Goal: Transaction & Acquisition: Download file/media

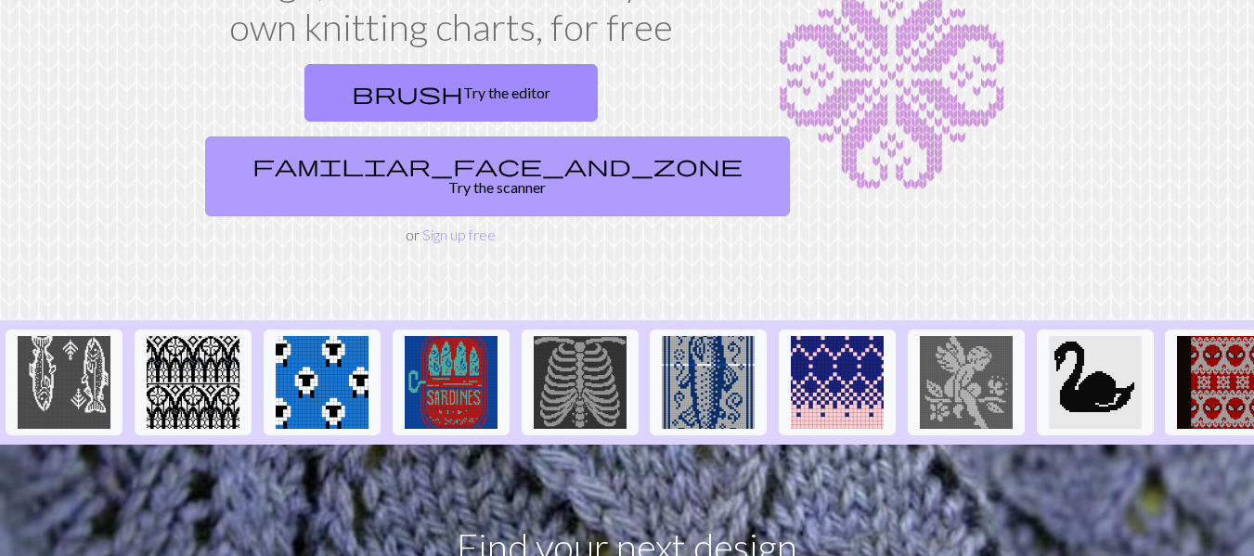
scroll to position [174, 0]
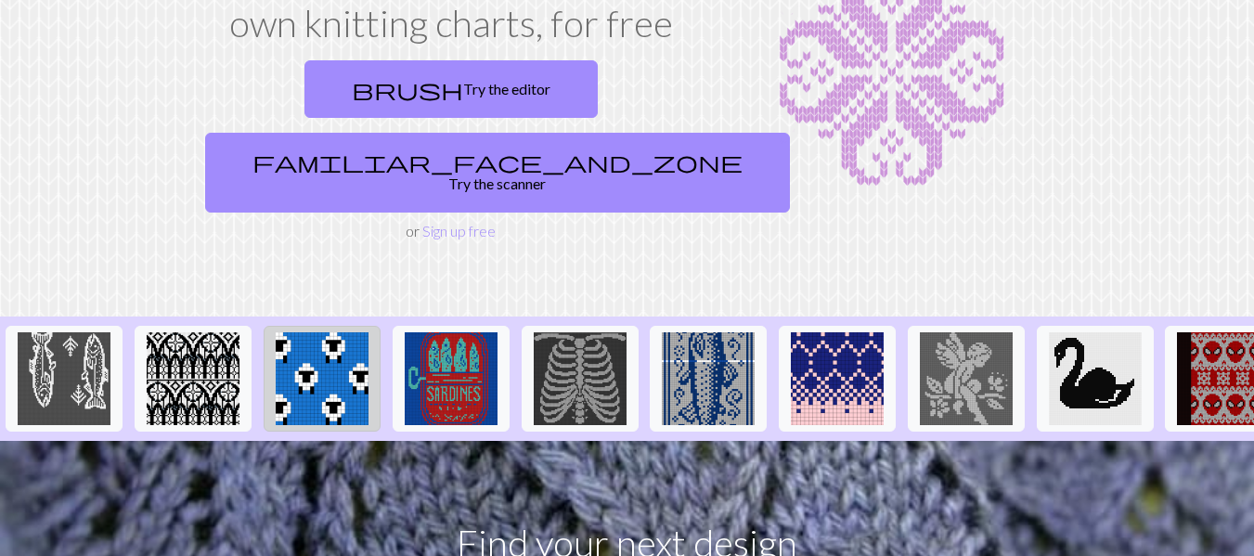
click at [315, 332] on img at bounding box center [322, 378] width 93 height 93
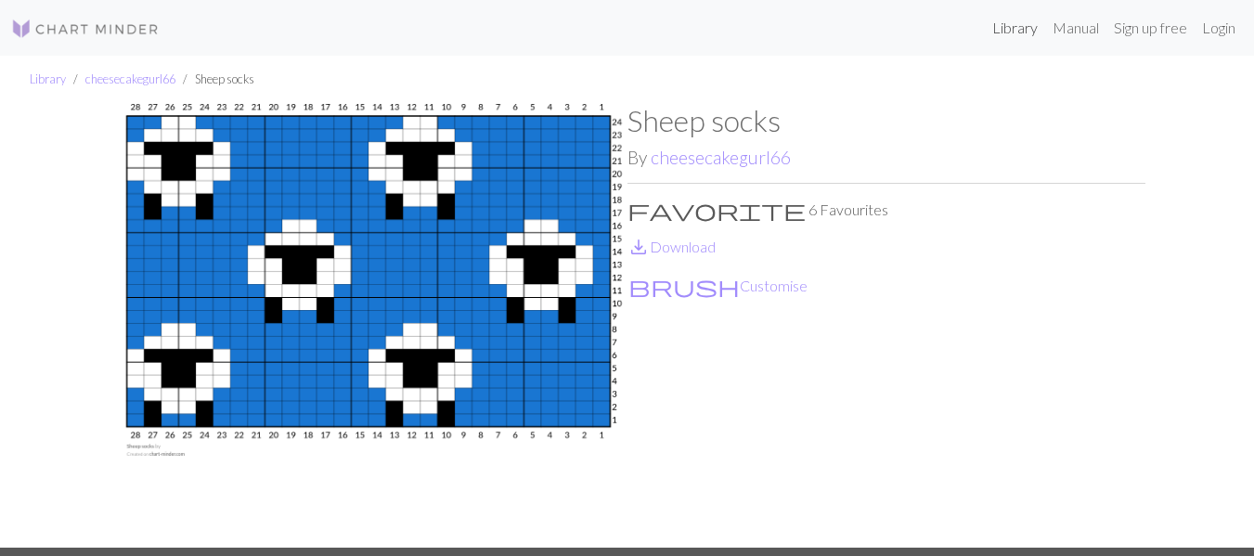
click at [1019, 19] on link "Library" at bounding box center [1014, 27] width 60 height 37
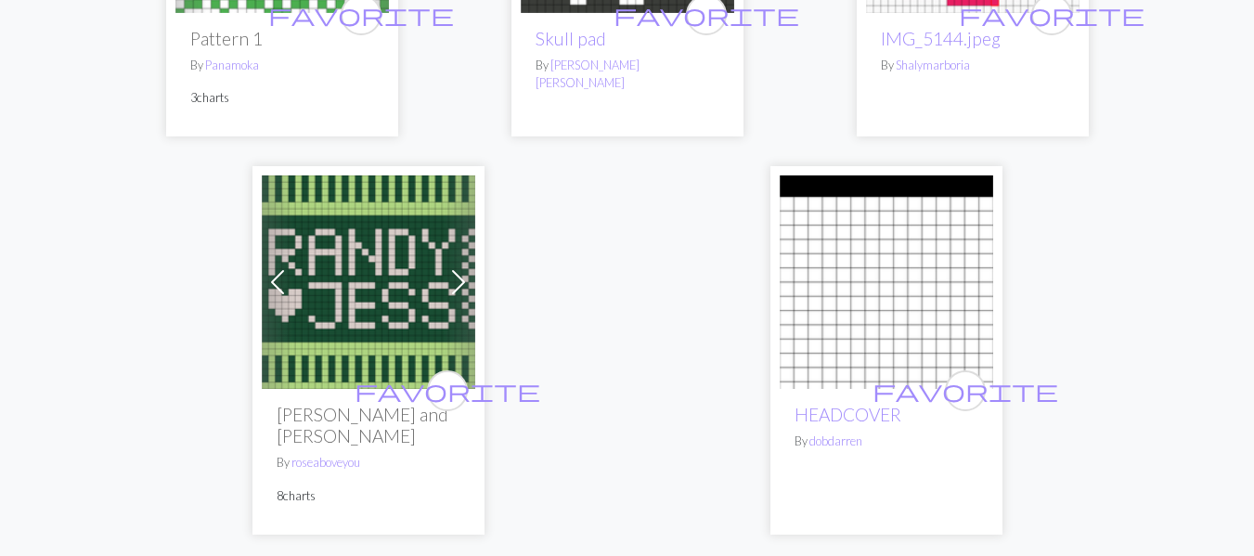
scroll to position [6121, 0]
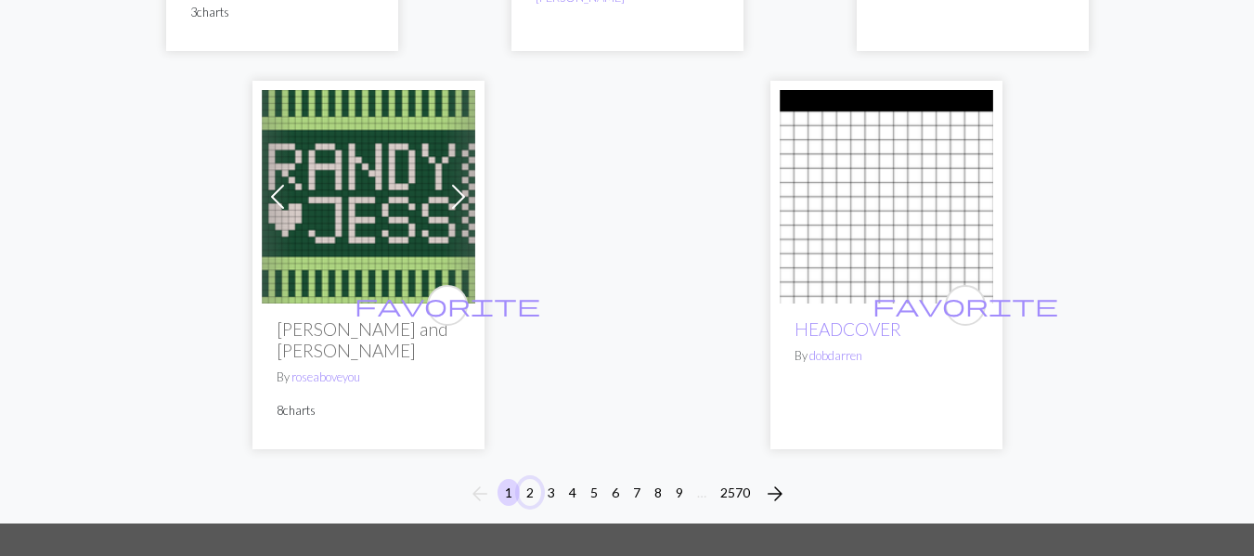
click at [529, 479] on button "2" at bounding box center [530, 492] width 22 height 27
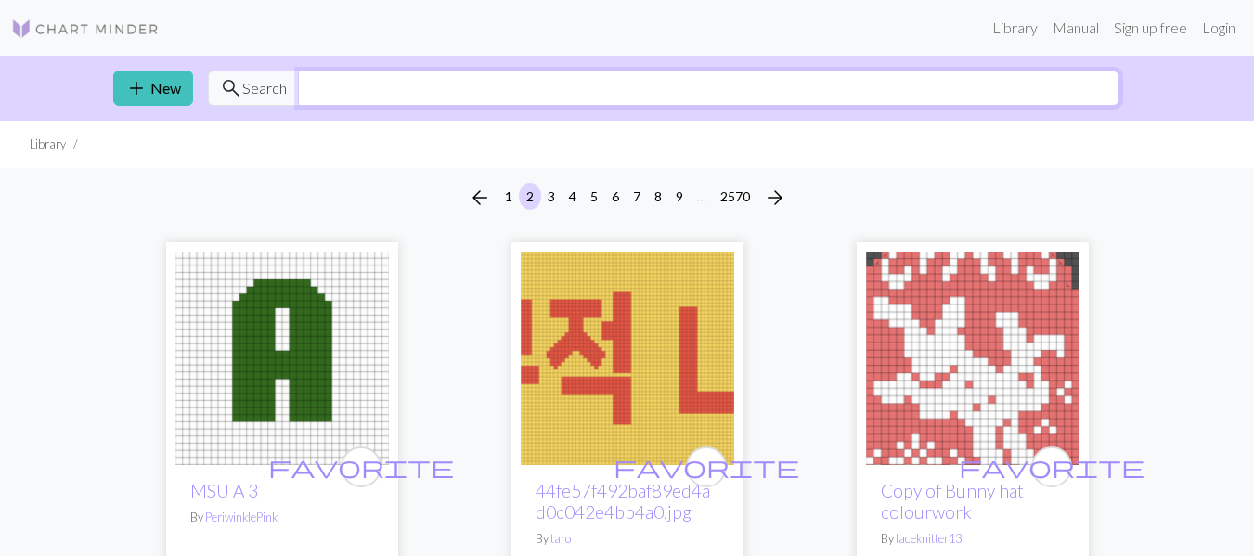
click at [360, 95] on input "text" at bounding box center [708, 88] width 821 height 35
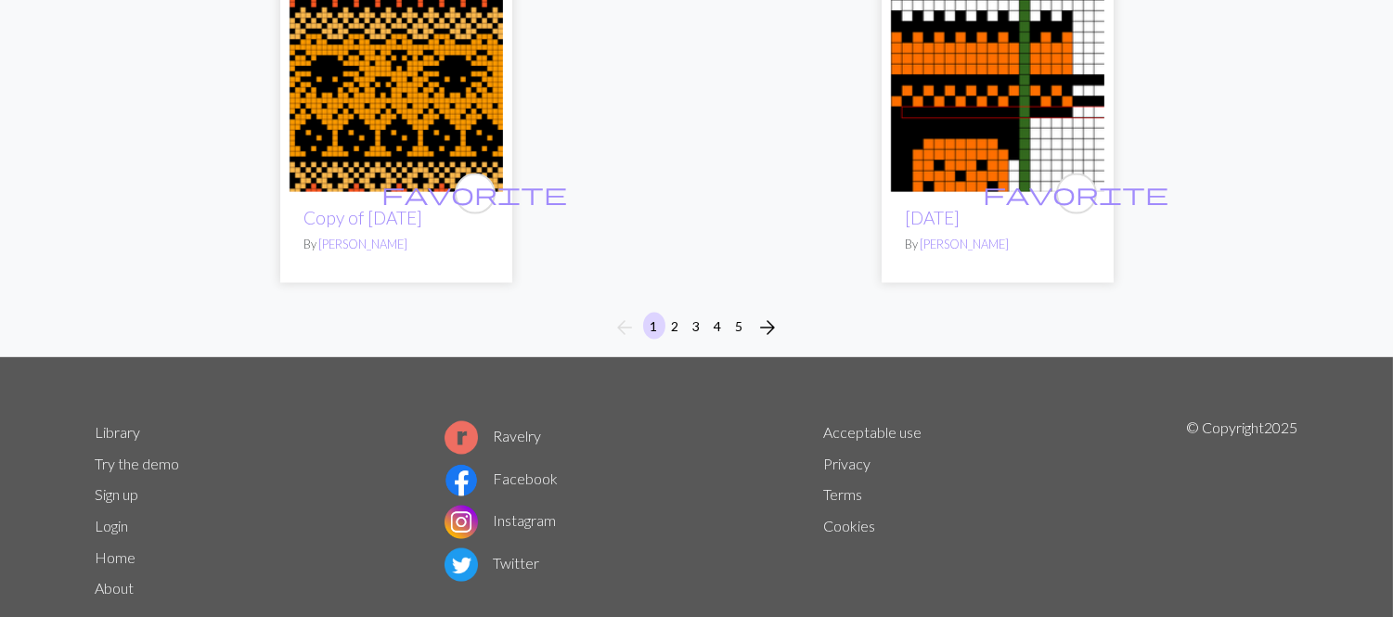
scroll to position [5020, 0]
click at [675, 341] on button "2" at bounding box center [675, 327] width 22 height 27
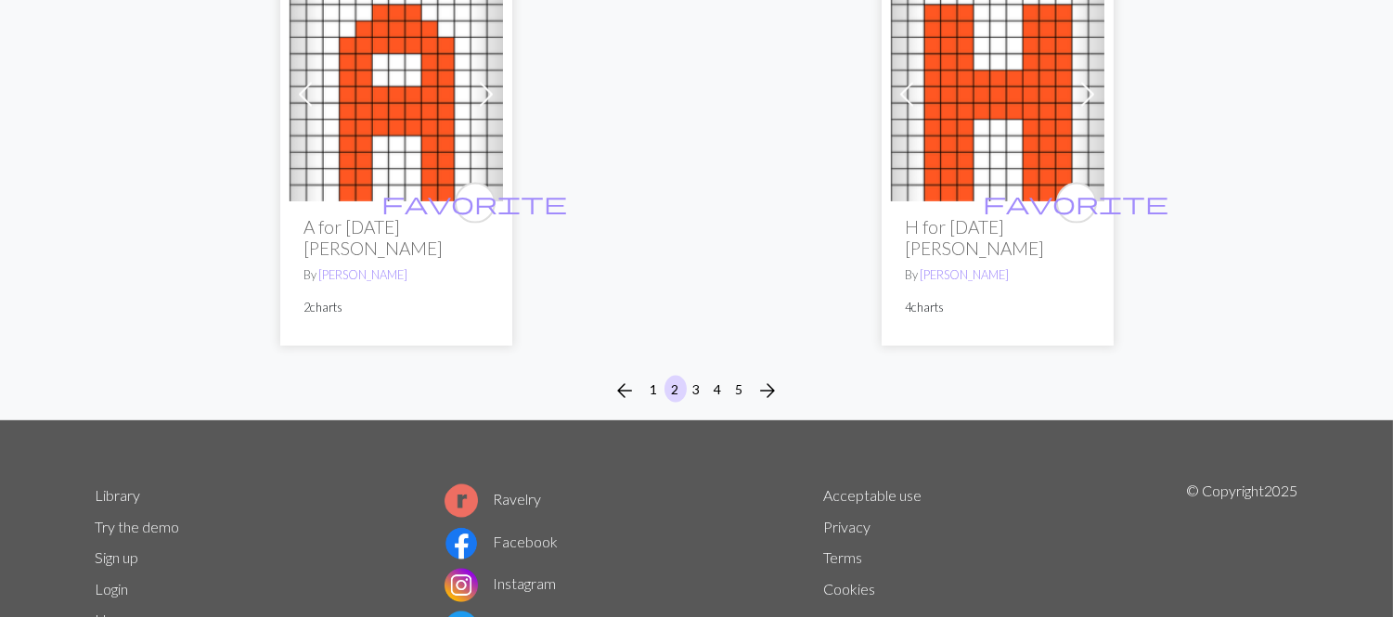
scroll to position [5087, 0]
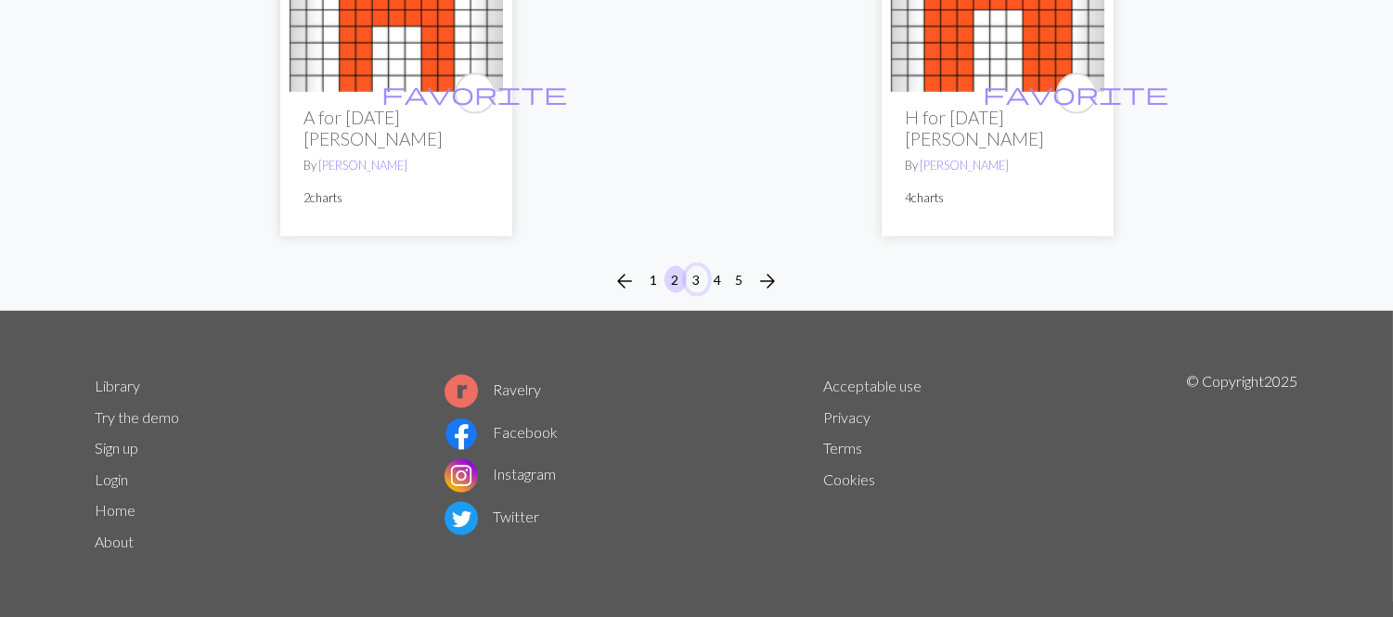
click at [696, 279] on button "3" at bounding box center [697, 279] width 22 height 27
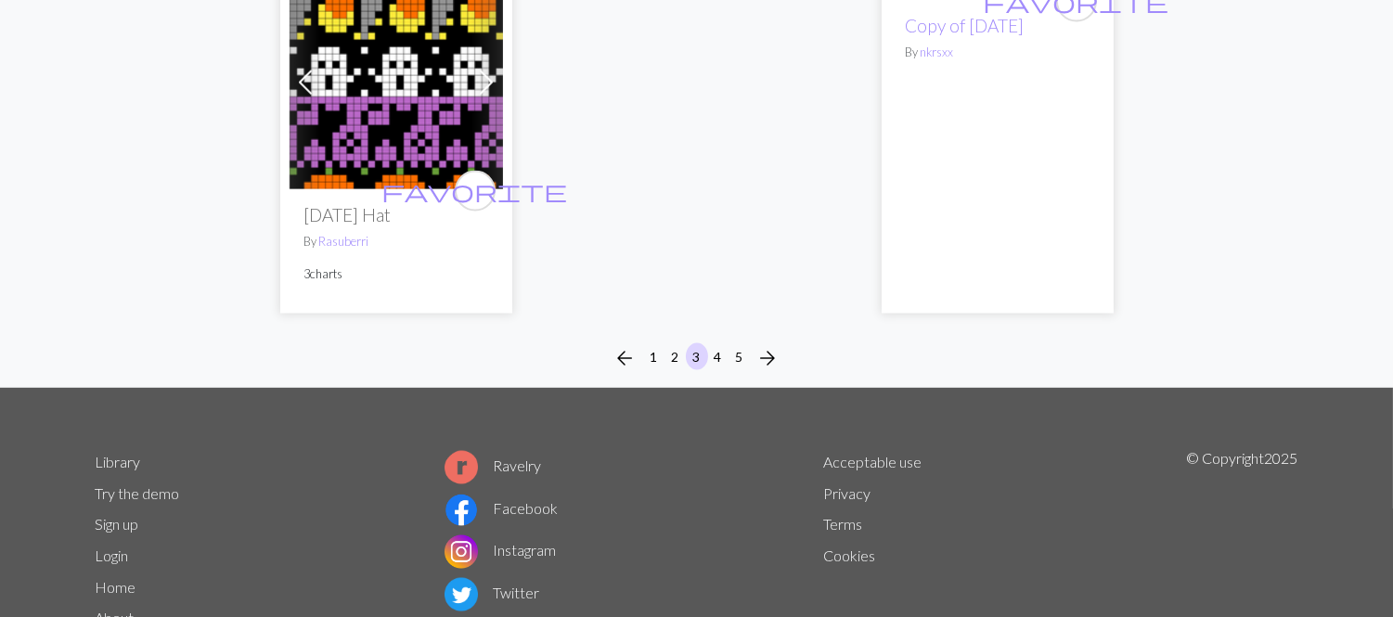
scroll to position [5394, 0]
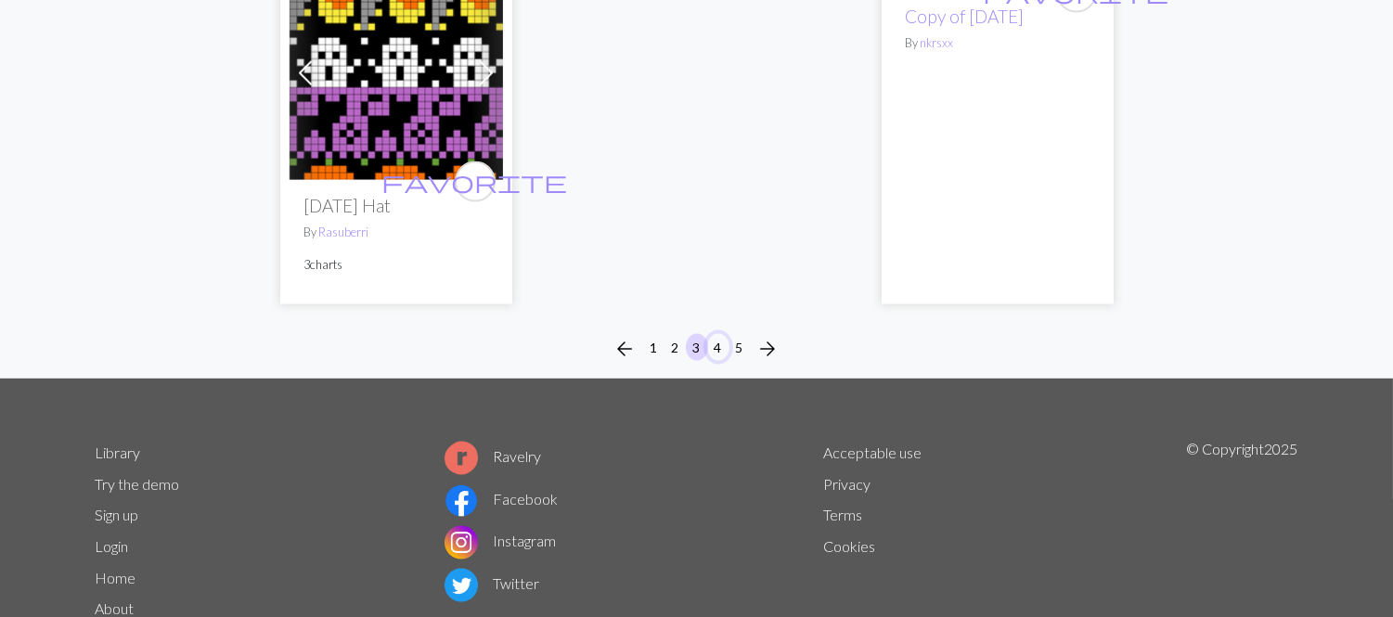
click at [713, 361] on button "4" at bounding box center [718, 347] width 22 height 27
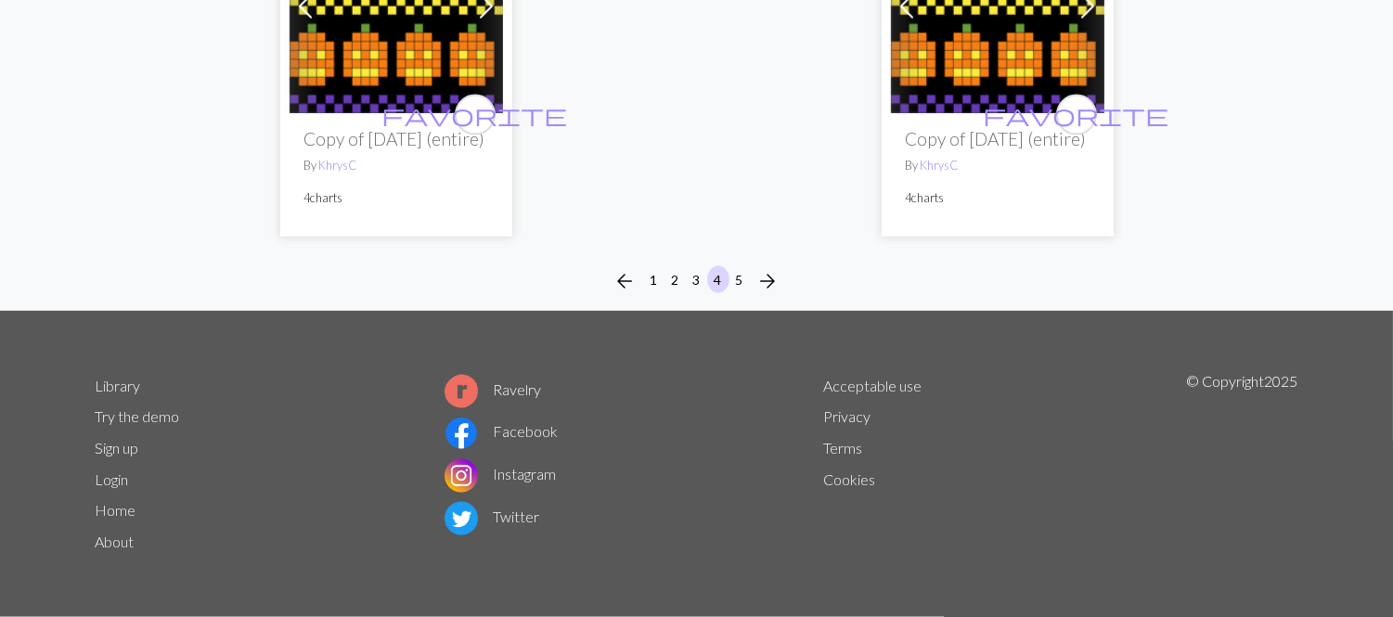
scroll to position [5086, 0]
click at [738, 284] on button "5" at bounding box center [739, 279] width 22 height 27
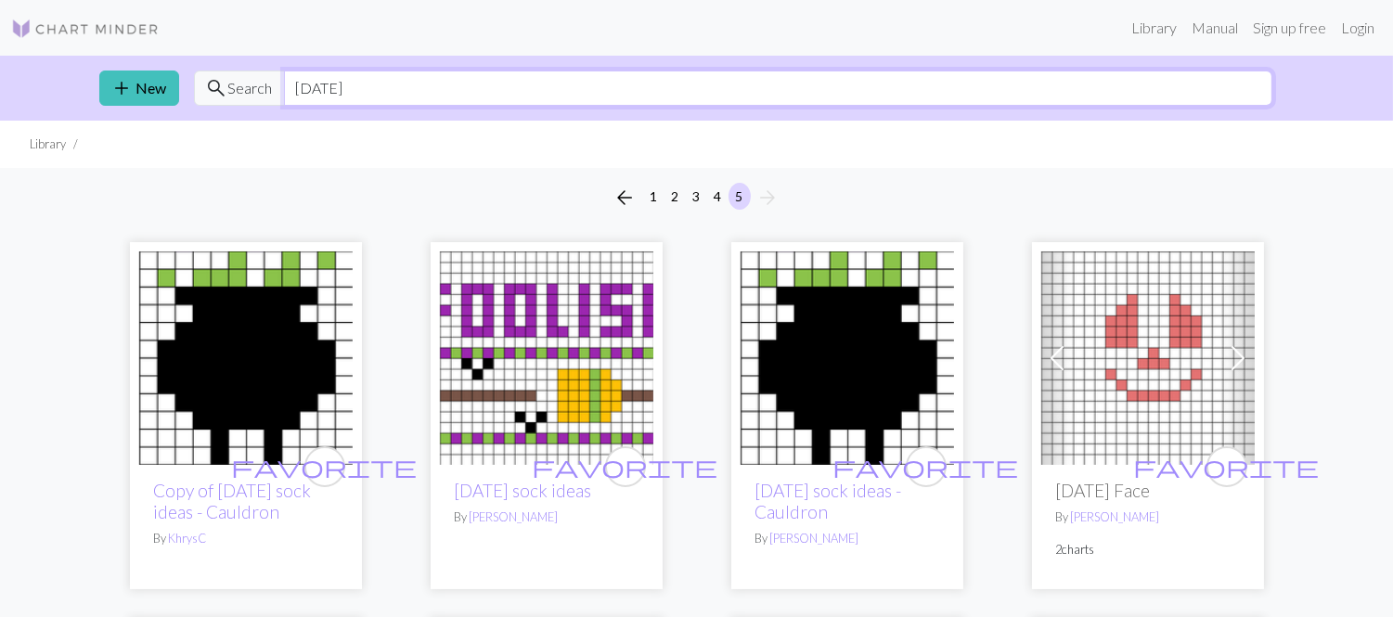
click at [575, 95] on input "[DATE]" at bounding box center [778, 88] width 988 height 35
type input "h"
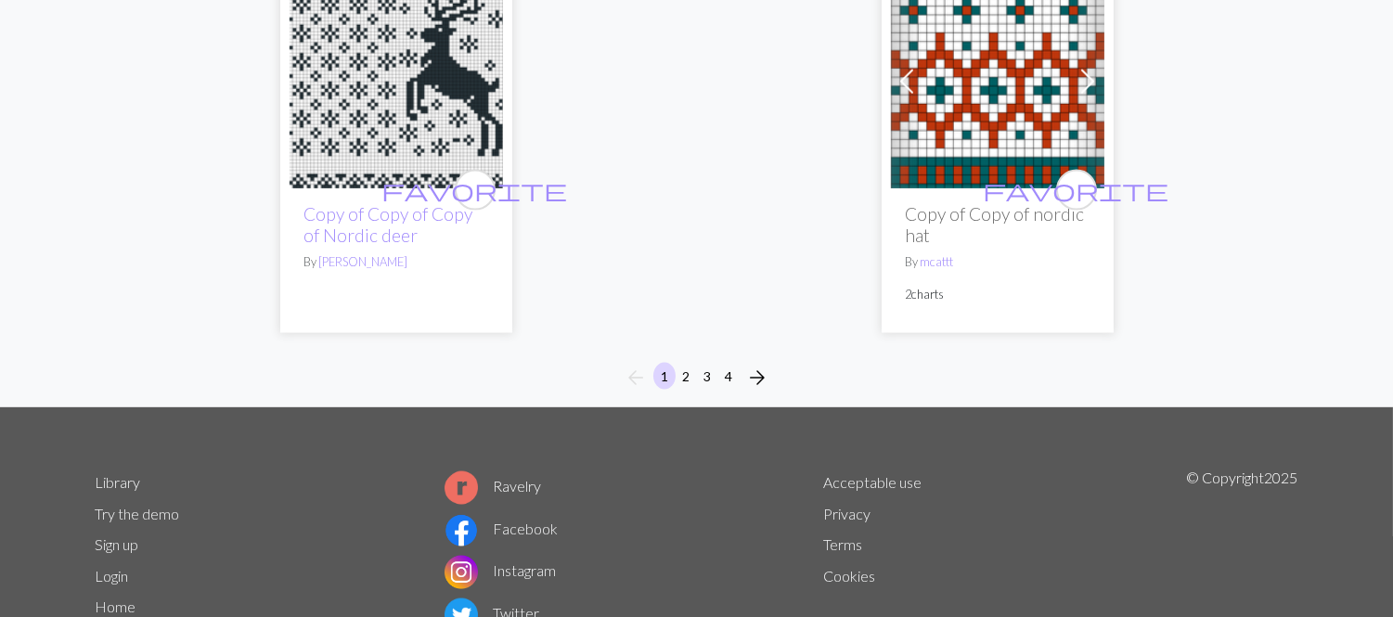
scroll to position [4882, 0]
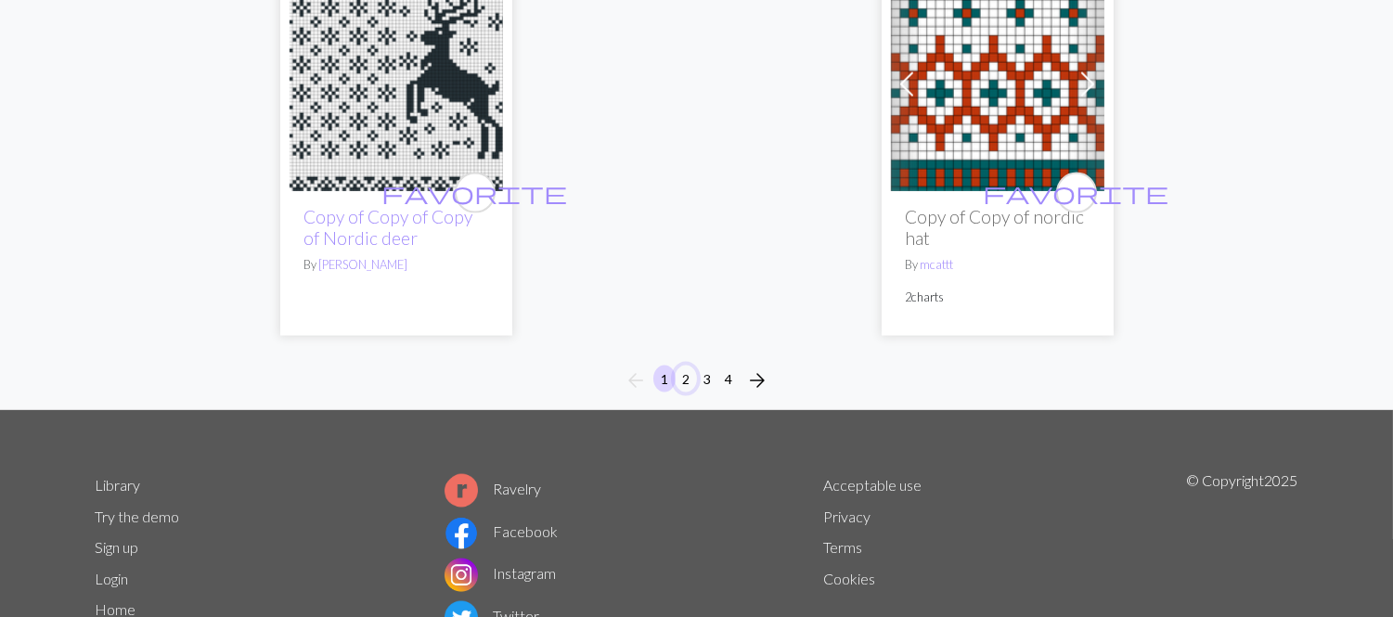
click at [685, 366] on button "2" at bounding box center [686, 379] width 22 height 27
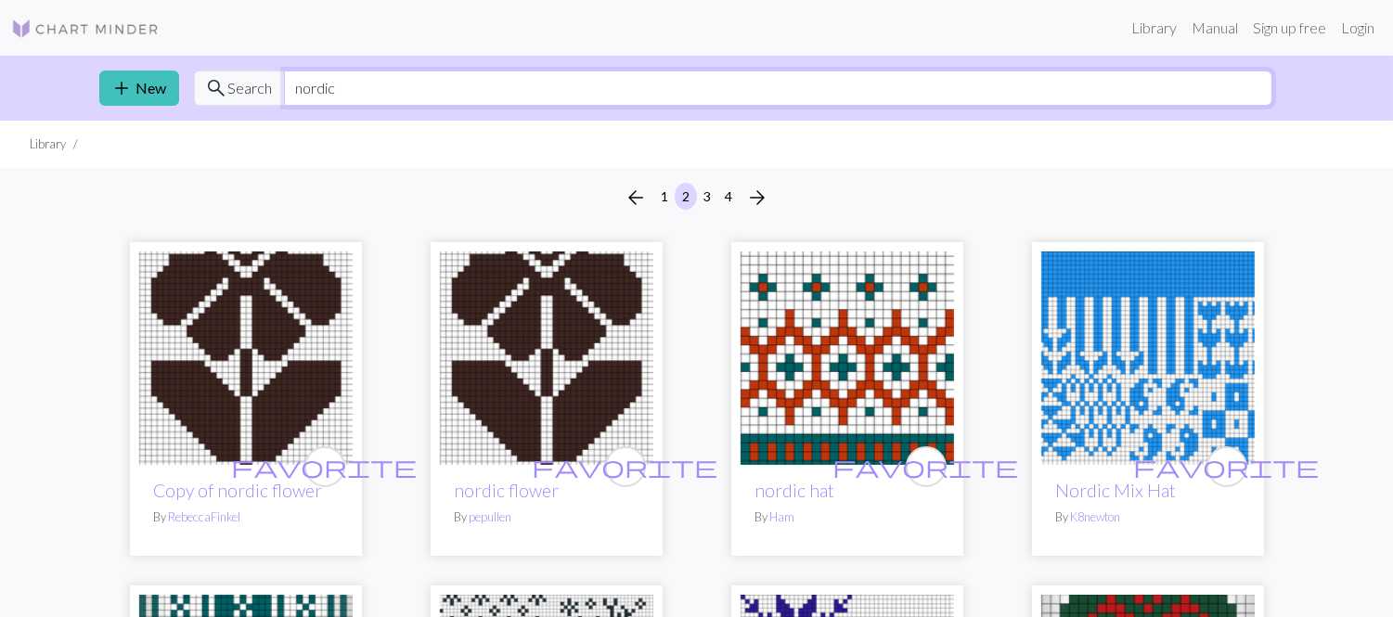
click at [363, 91] on input "nordic" at bounding box center [778, 88] width 988 height 35
type input "n"
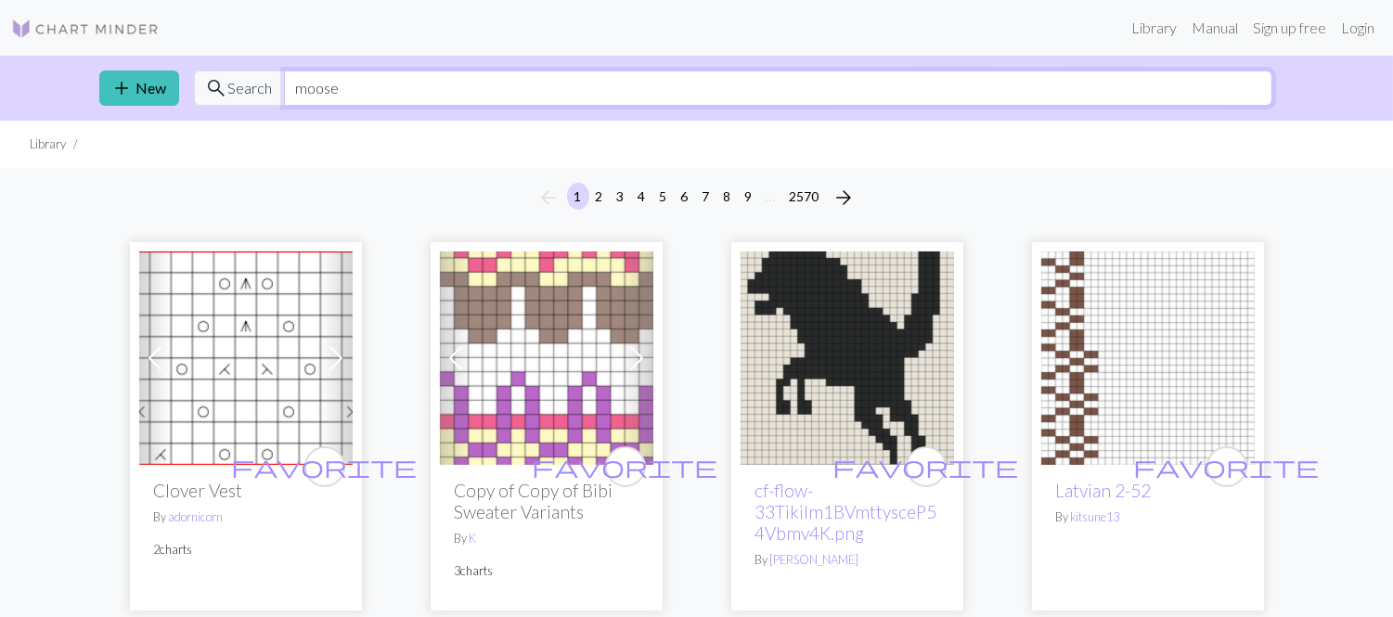
type input "moose"
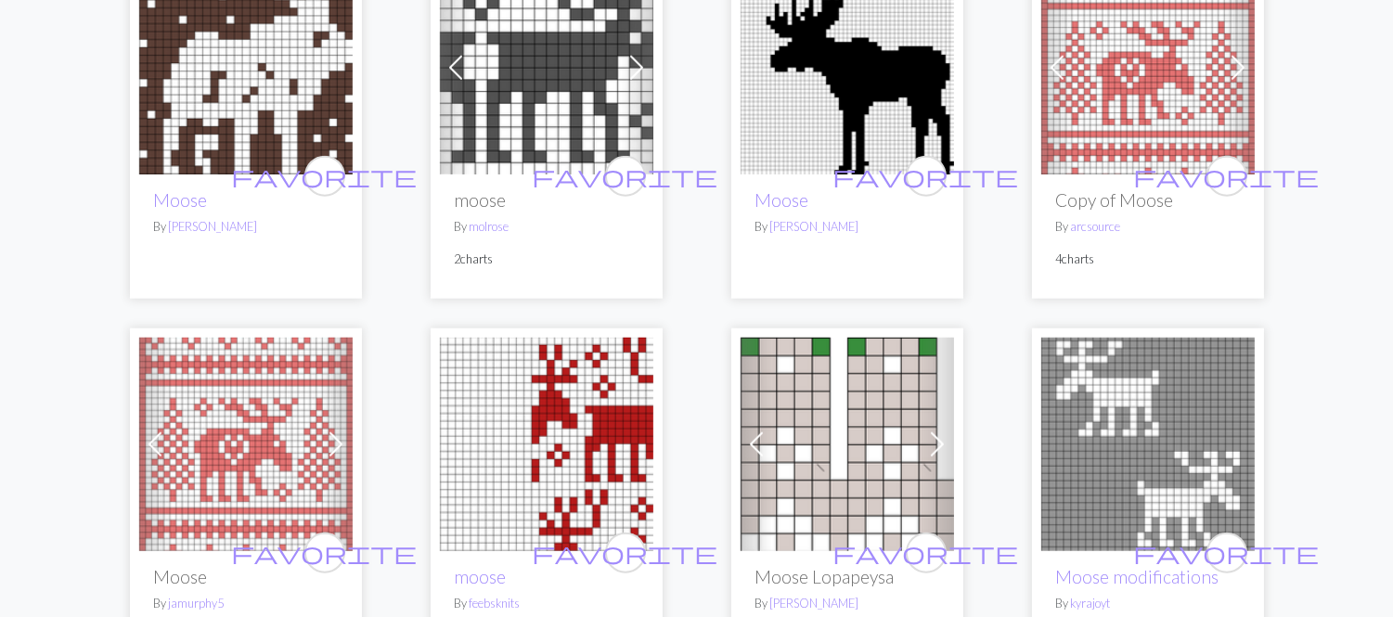
scroll to position [3860, 0]
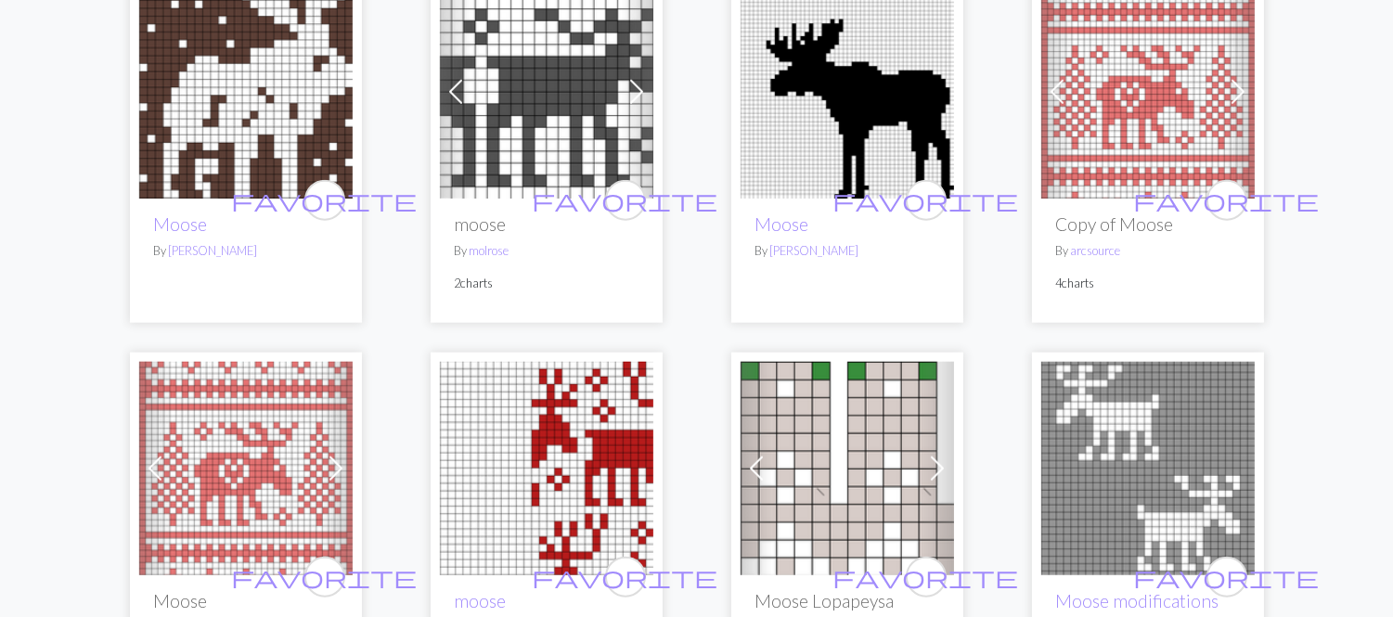
click at [564, 385] on img at bounding box center [546, 468] width 213 height 213
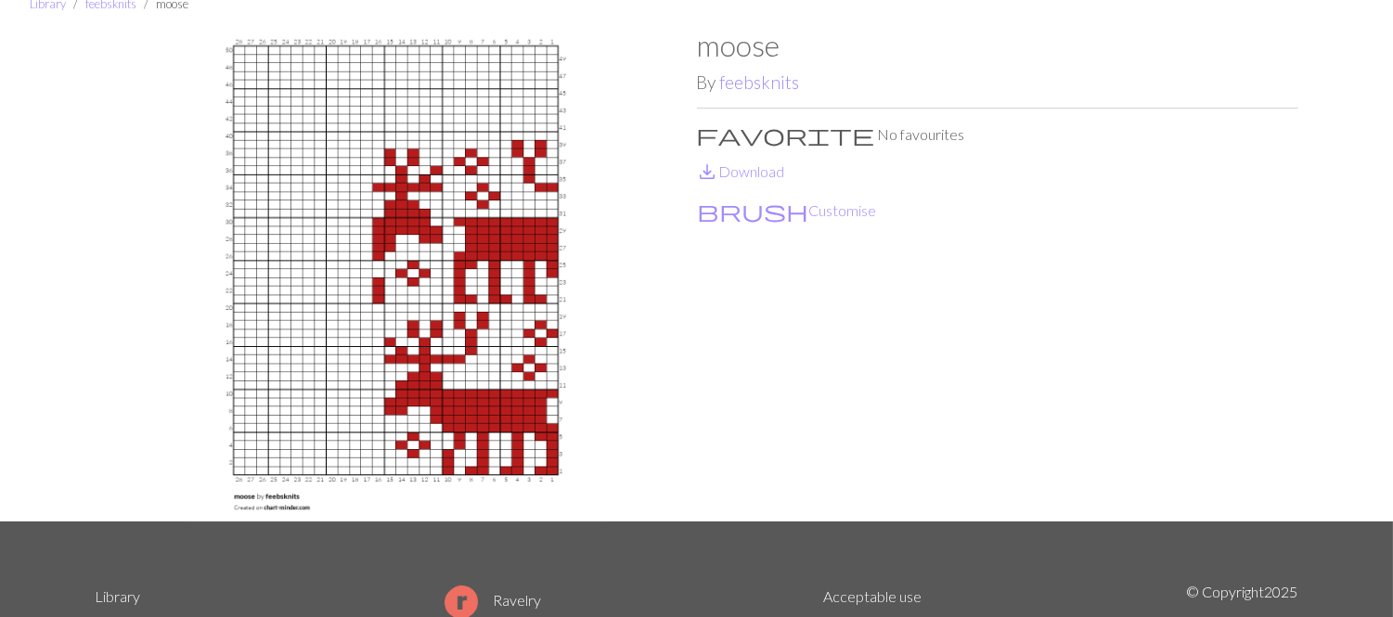
scroll to position [82, 0]
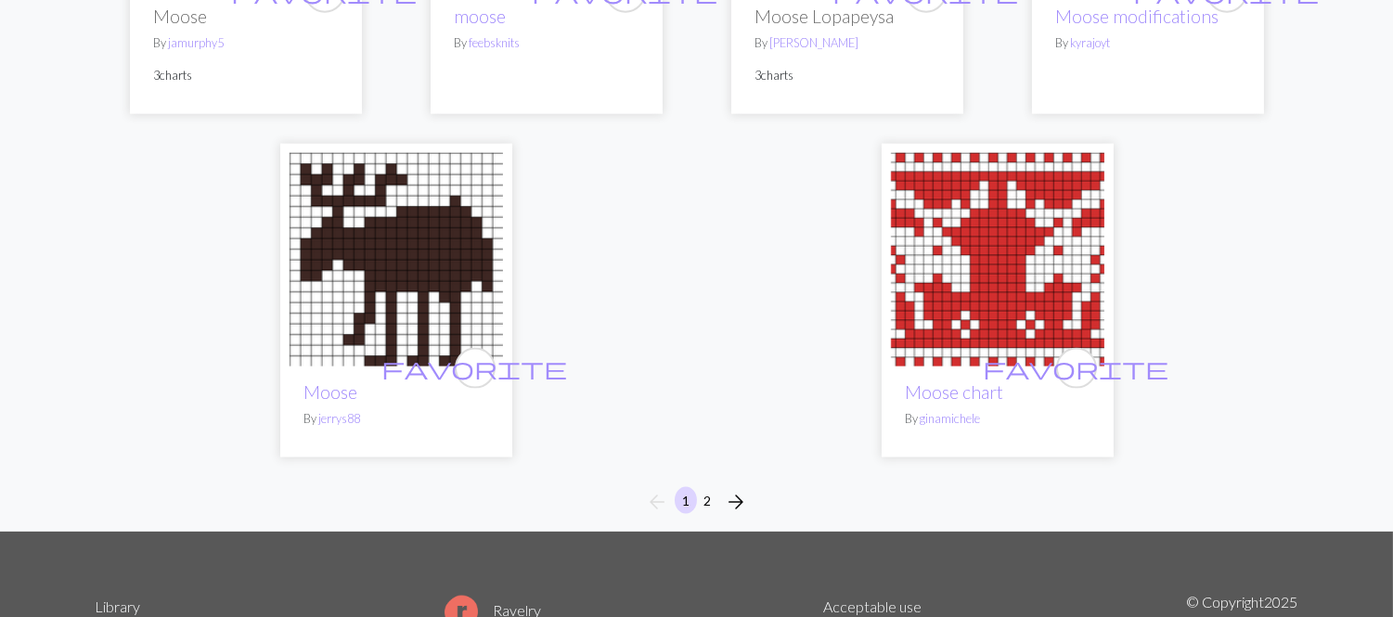
scroll to position [4441, 0]
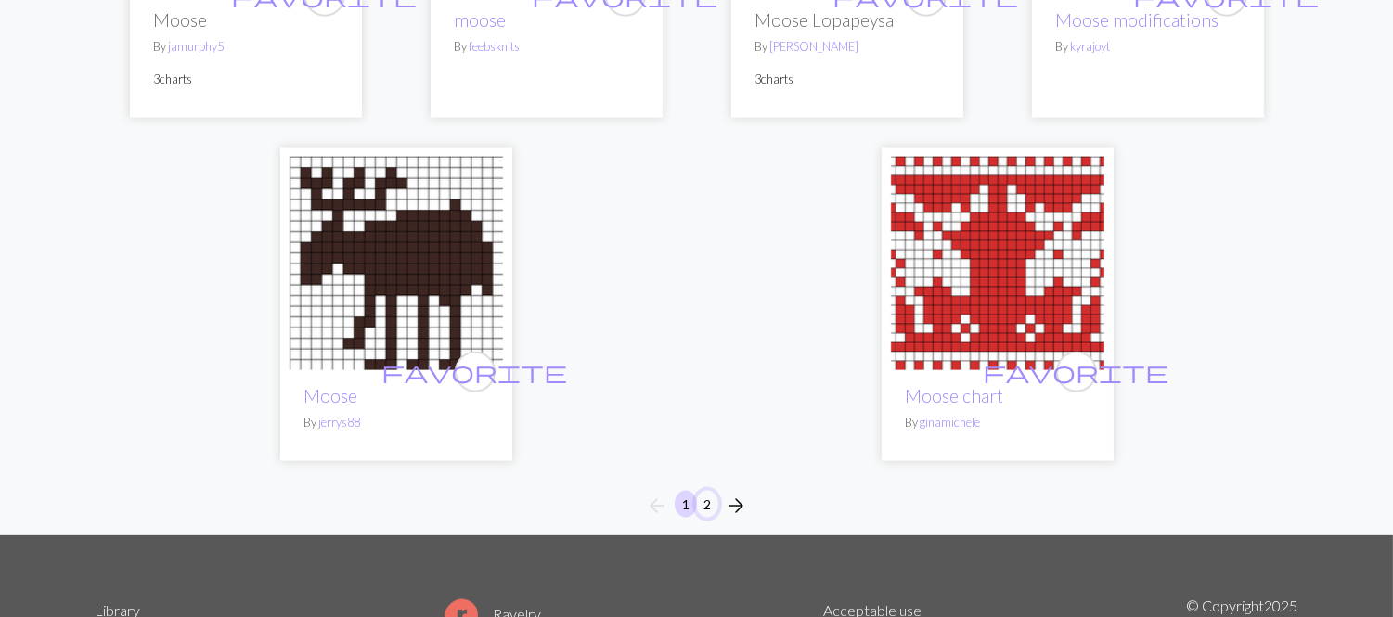
click at [709, 491] on button "2" at bounding box center [707, 504] width 22 height 27
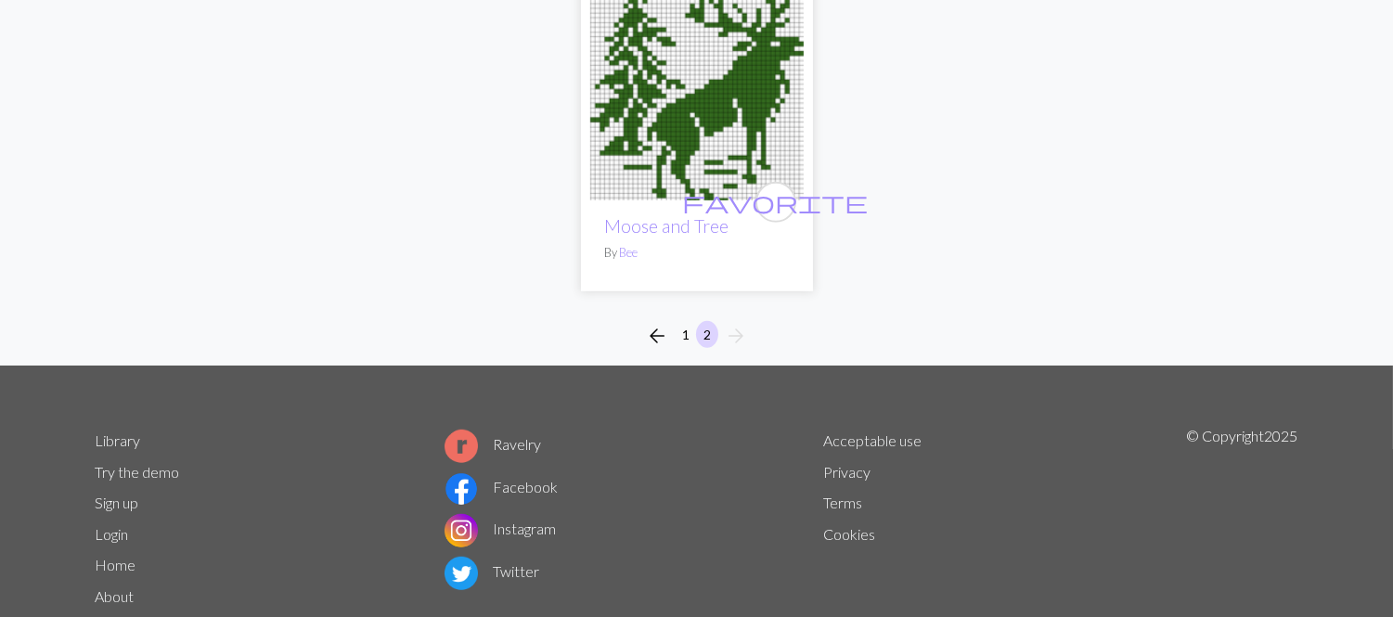
scroll to position [2148, 0]
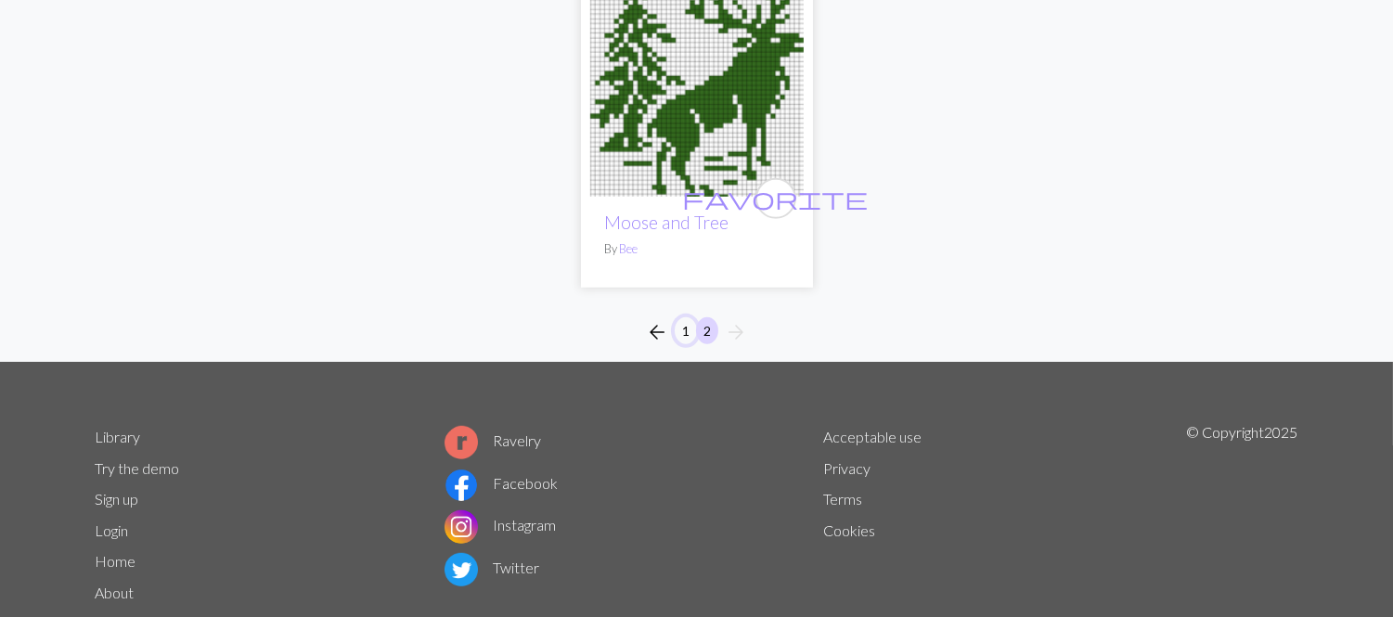
click at [691, 331] on button "1" at bounding box center [686, 330] width 22 height 27
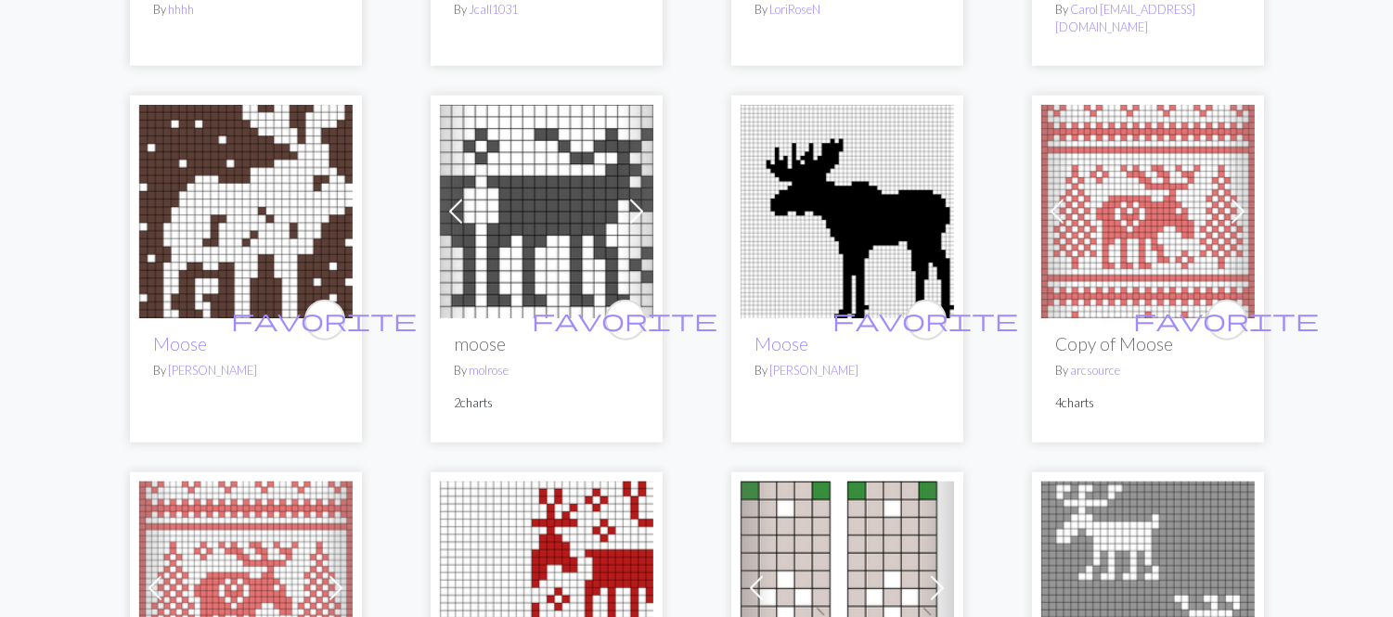
scroll to position [3743, 0]
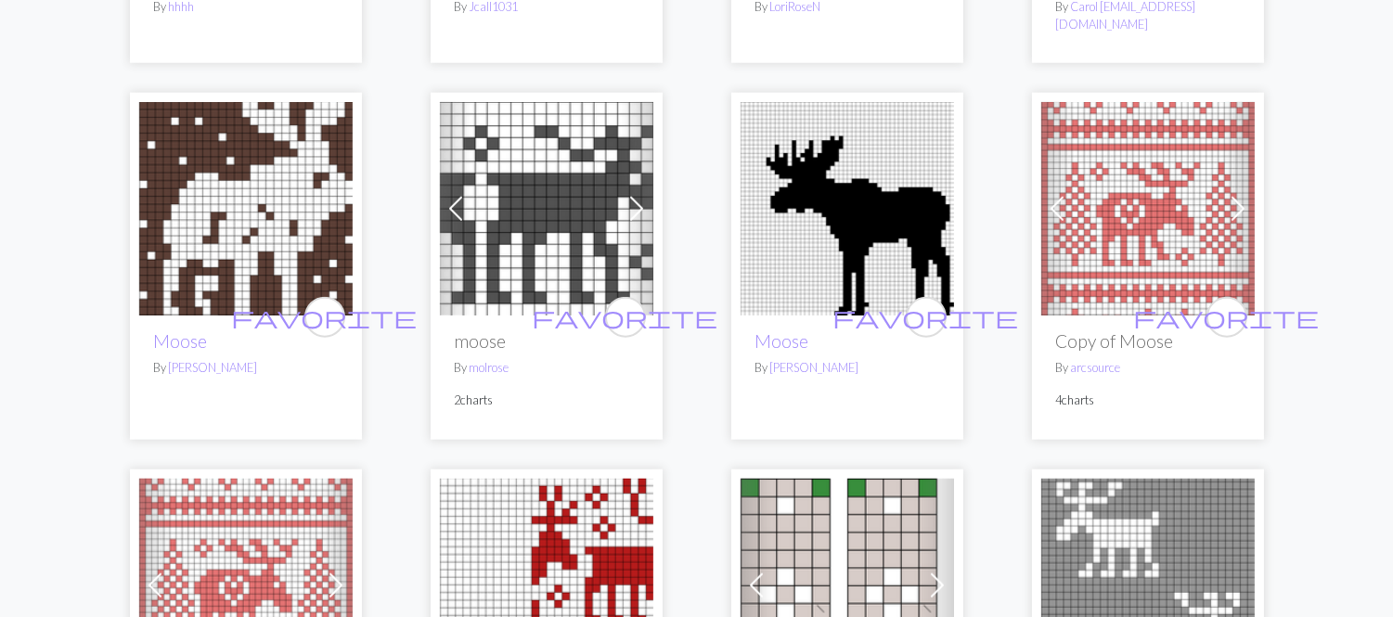
click at [1111, 265] on img at bounding box center [1147, 208] width 213 height 213
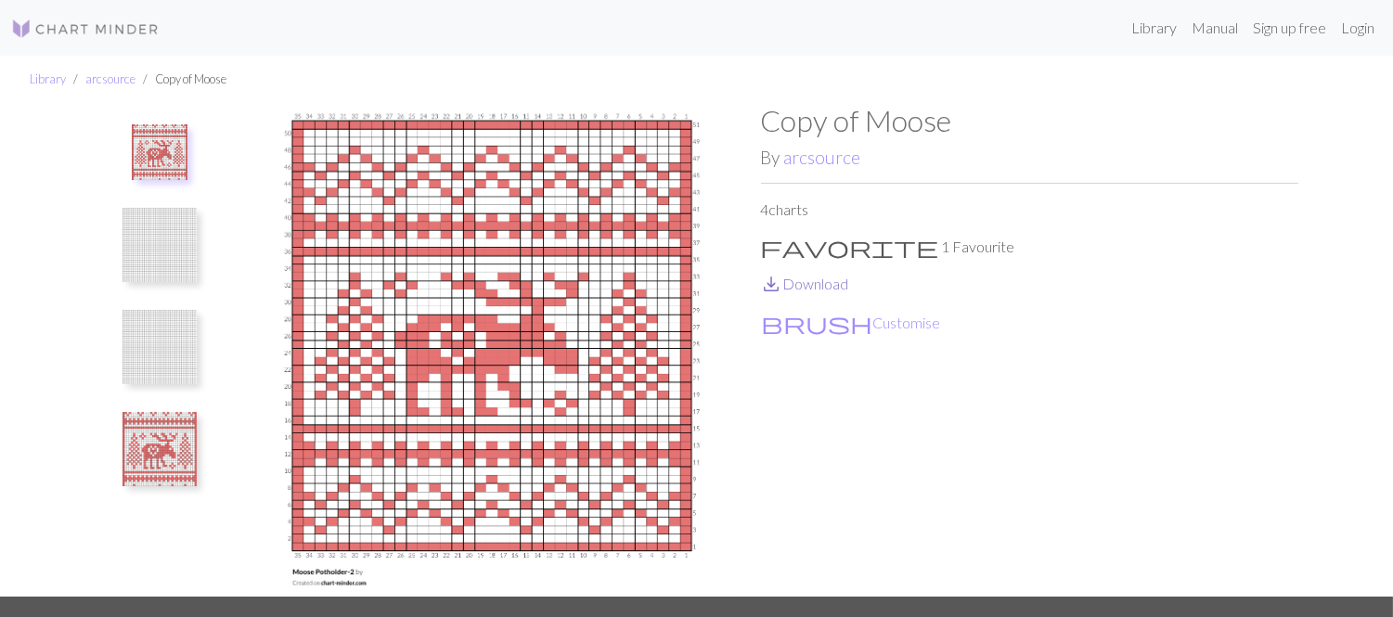
click at [829, 281] on link "save_alt Download" at bounding box center [805, 284] width 88 height 18
